Goal: Task Accomplishment & Management: Manage account settings

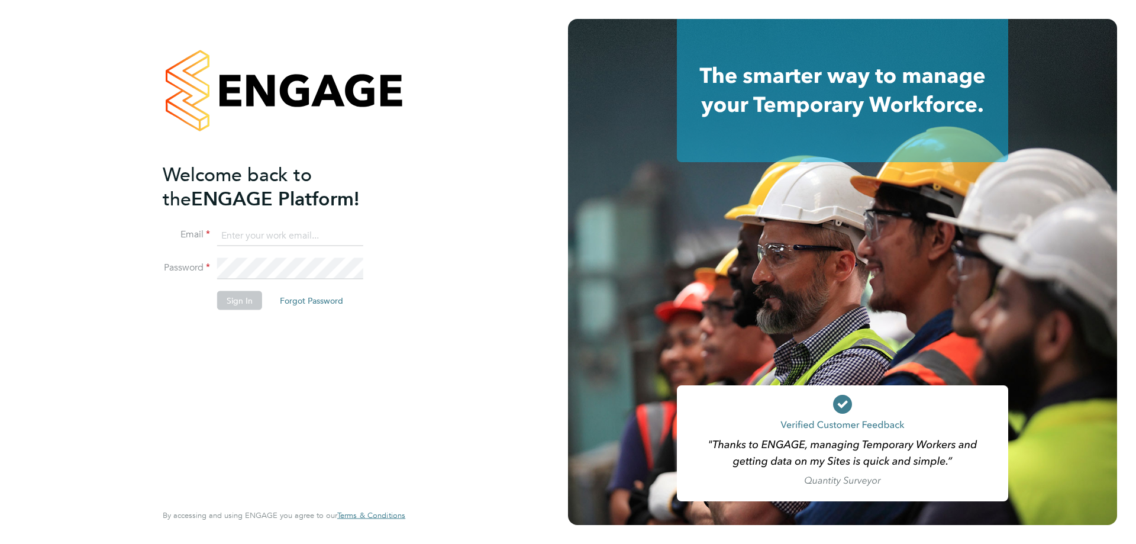
type input "[PERSON_NAME][EMAIL_ADDRESS][PERSON_NAME][DOMAIN_NAME]"
click at [231, 304] on button "Sign In" at bounding box center [239, 300] width 45 height 19
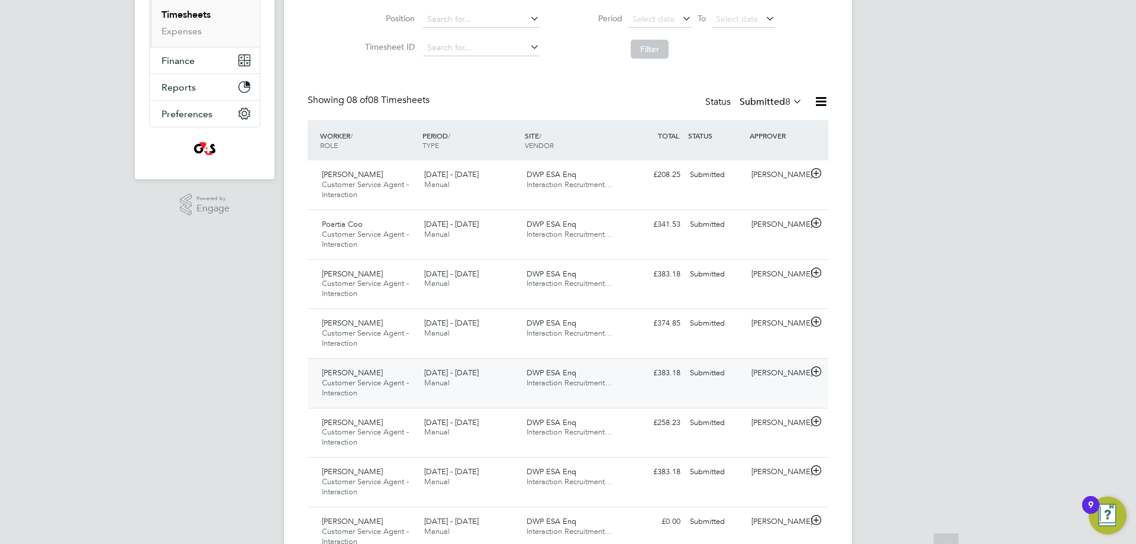
scroll to position [237, 0]
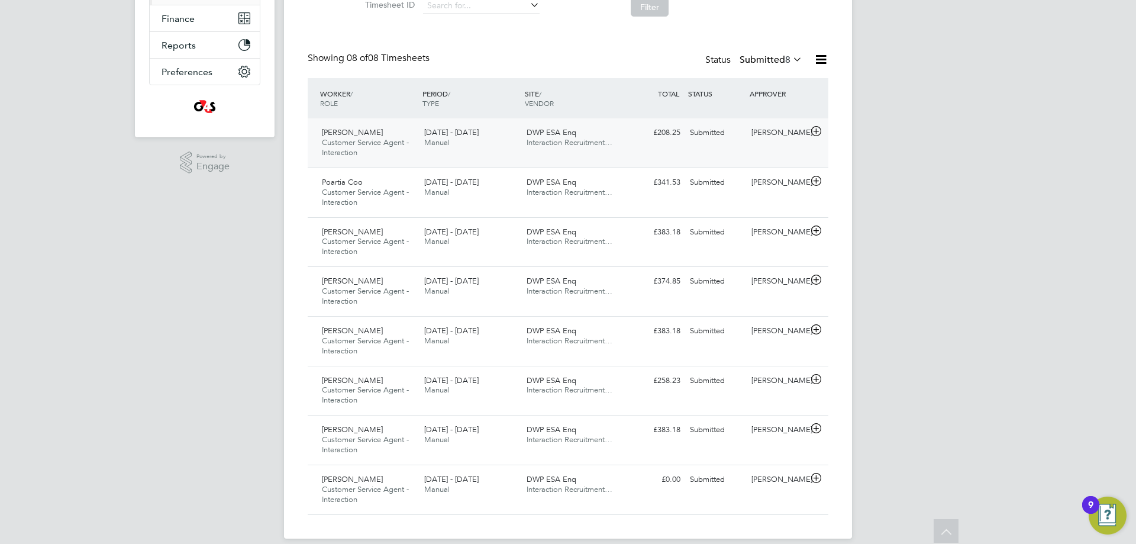
click at [819, 131] on icon at bounding box center [816, 131] width 15 height 9
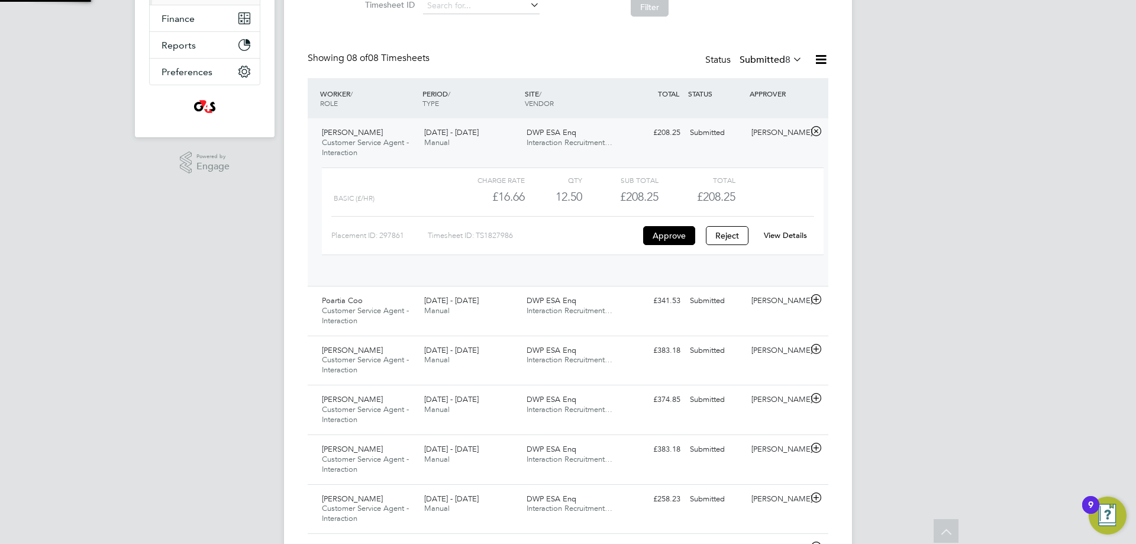
scroll to position [20, 115]
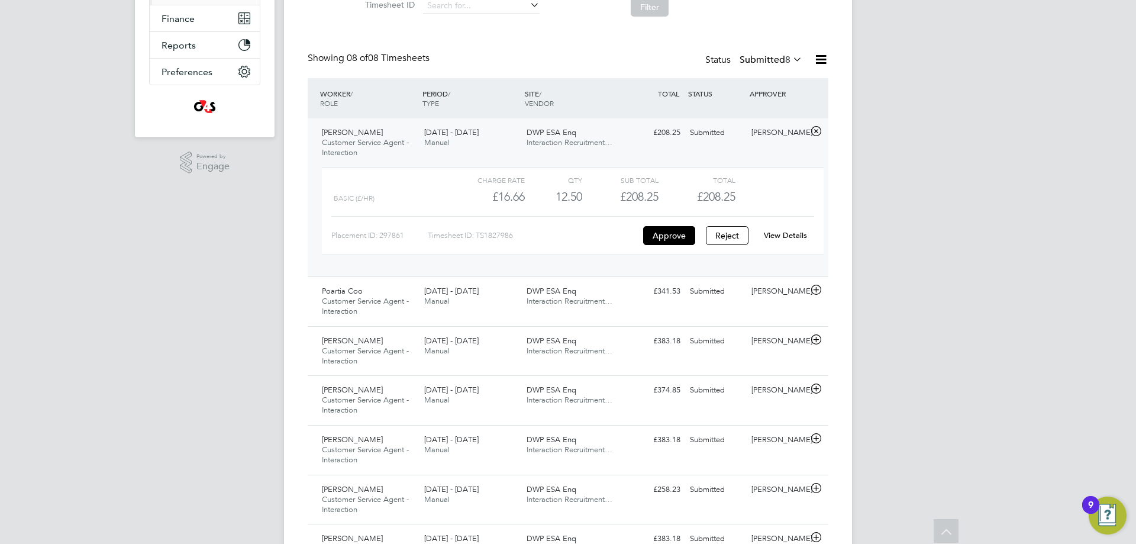
click at [775, 237] on link "View Details" at bounding box center [785, 235] width 43 height 10
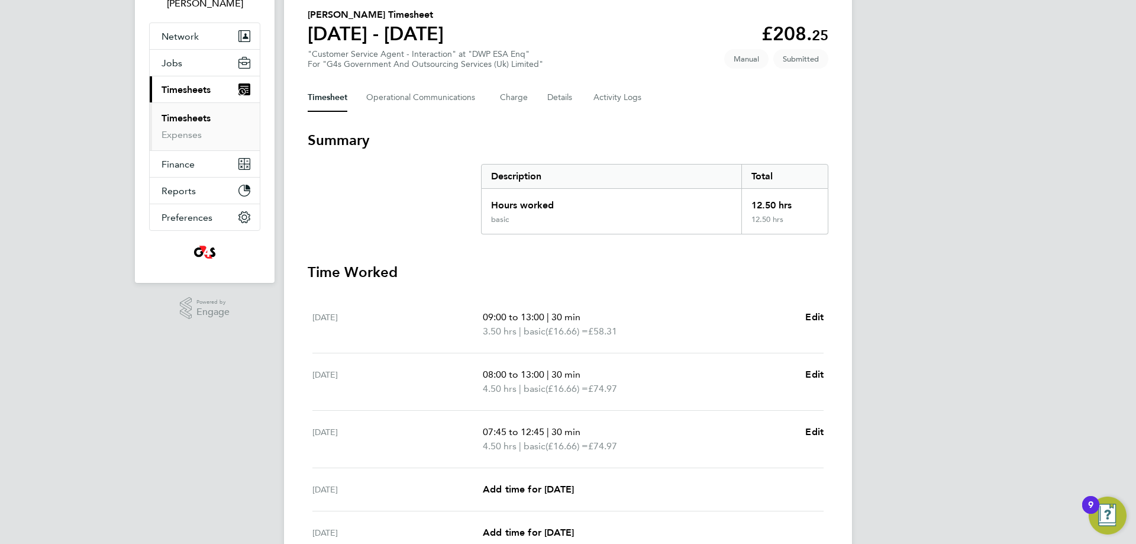
scroll to position [56, 0]
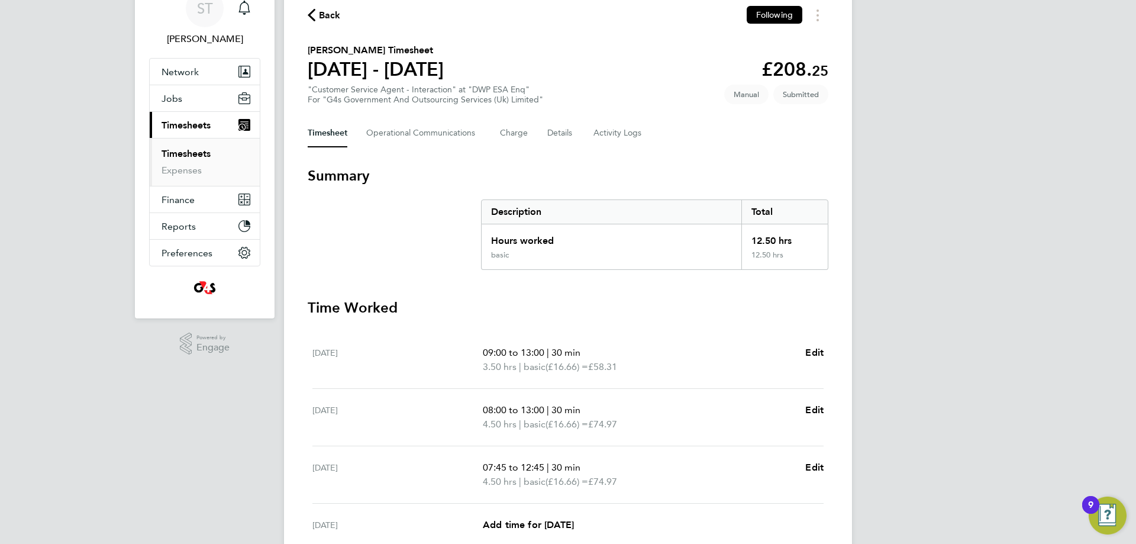
click at [336, 18] on span "Back" at bounding box center [330, 15] width 22 height 14
